Goal: Task Accomplishment & Management: Manage account settings

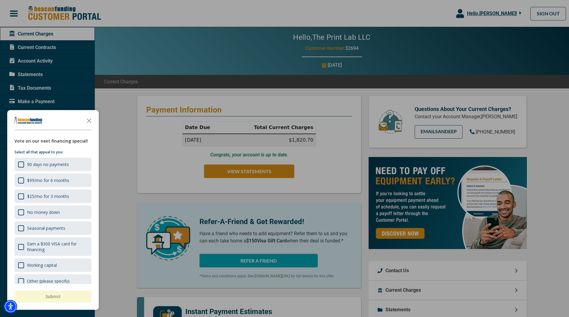
click at [237, 186] on div at bounding box center [284, 158] width 569 height 317
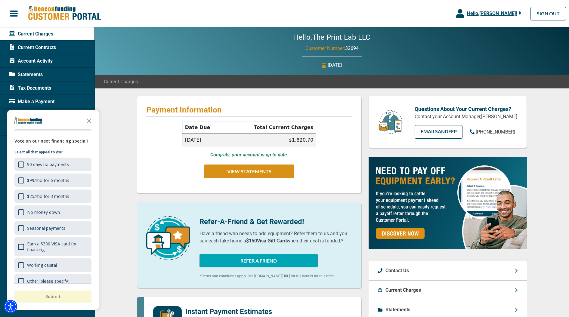
click at [32, 50] on span "Current Contracts" at bounding box center [32, 47] width 47 height 7
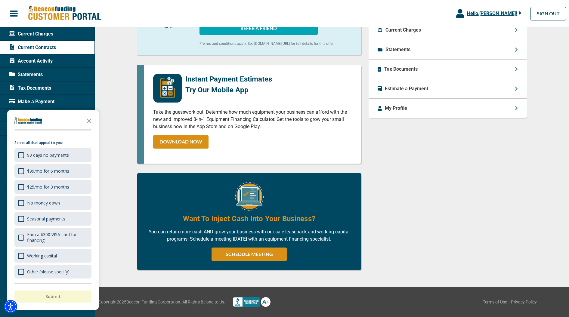
scroll to position [9, 0]
click at [85, 120] on icon "Close the survey" at bounding box center [89, 120] width 12 height 12
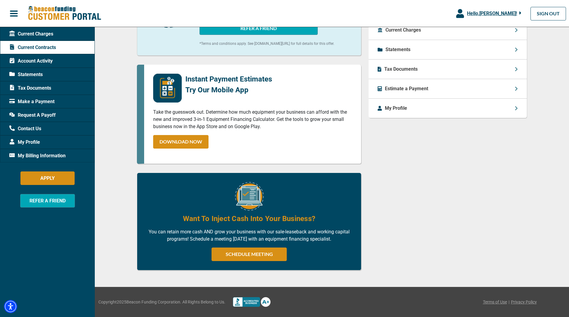
click at [40, 138] on div "My Profile" at bounding box center [47, 142] width 95 height 14
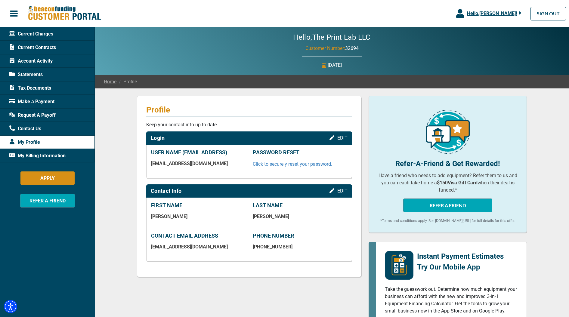
click at [33, 109] on div "Request A Payoff" at bounding box center [47, 115] width 95 height 14
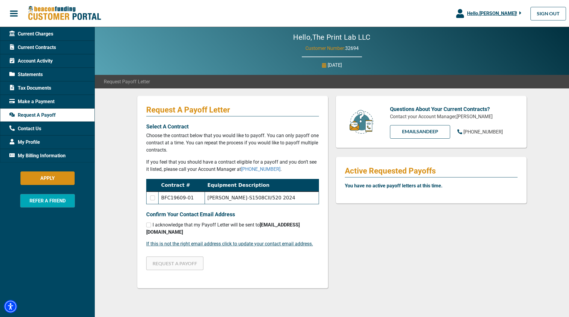
click at [33, 104] on span "Make a Payment" at bounding box center [31, 101] width 45 height 7
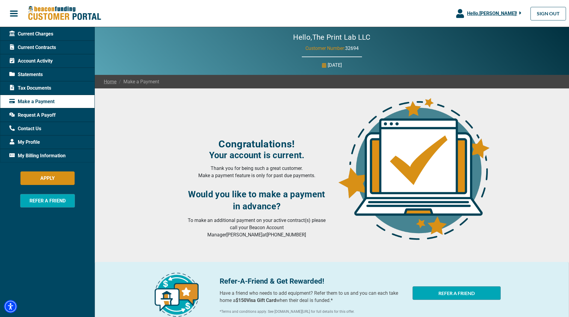
click at [490, 14] on span "Hello, [PERSON_NAME] !" at bounding box center [492, 14] width 50 height 6
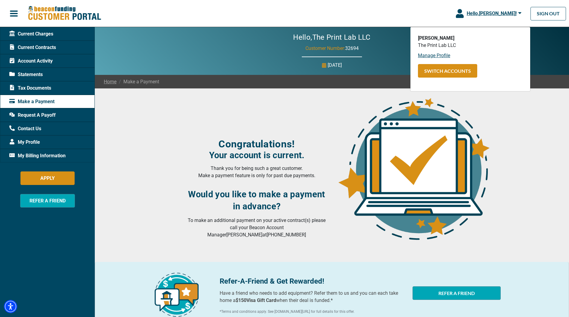
click at [41, 73] on span "Statements" at bounding box center [25, 74] width 33 height 7
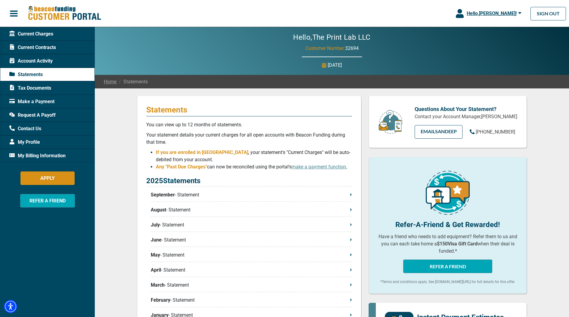
click at [32, 59] on span "Account Activity" at bounding box center [30, 60] width 43 height 7
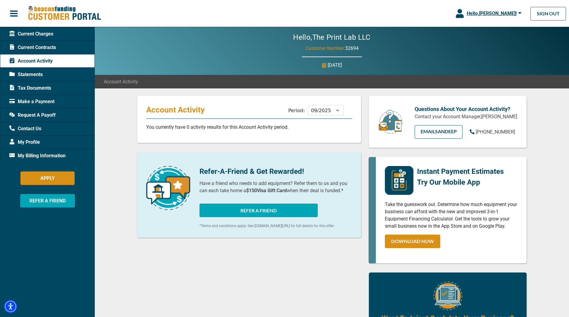
click at [24, 47] on span "Current Contracts" at bounding box center [32, 47] width 47 height 7
